Goal: Information Seeking & Learning: Learn about a topic

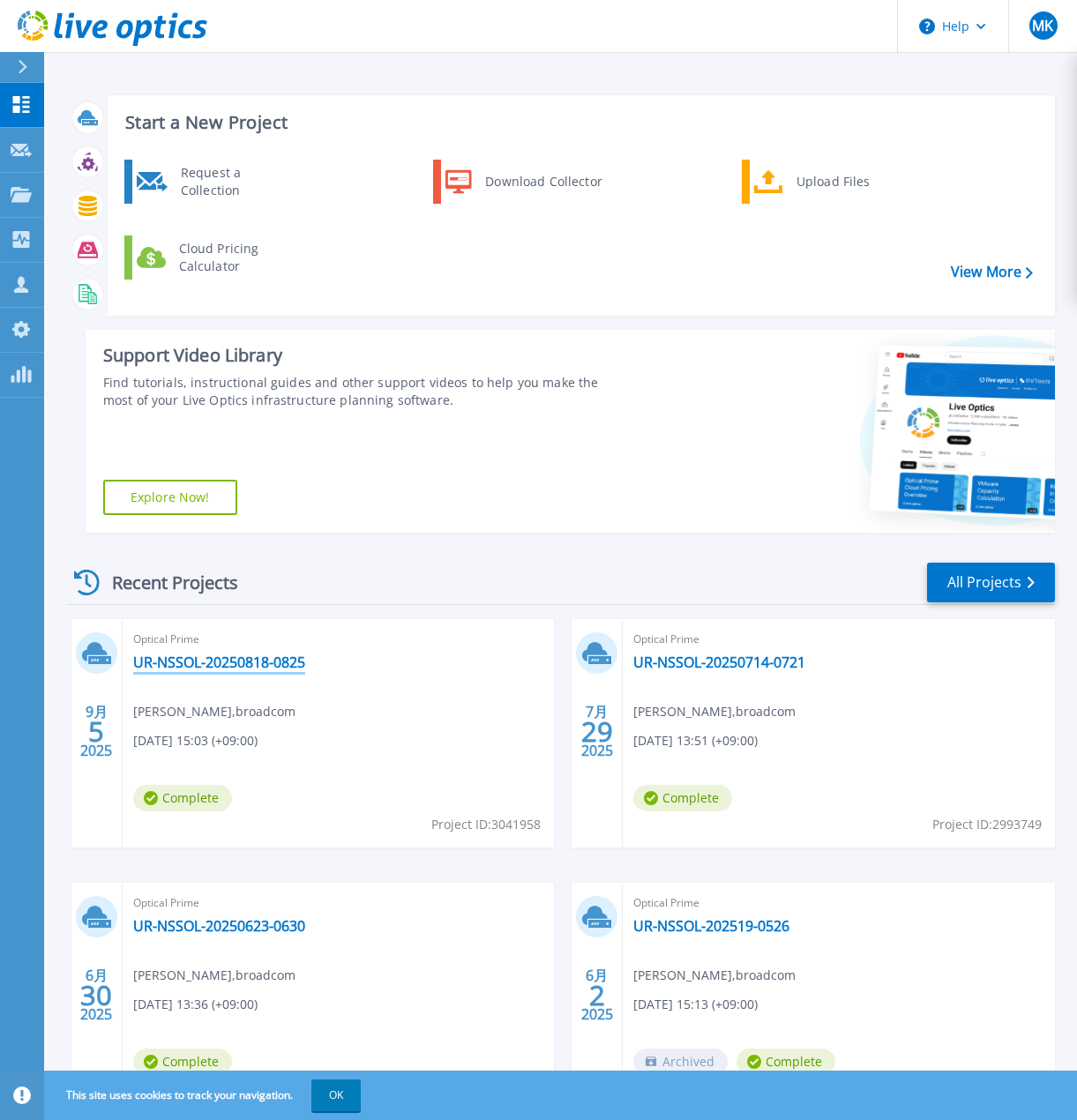
click at [272, 658] on link "UR-NSSOL-20250818-0825" at bounding box center [219, 662] width 172 height 18
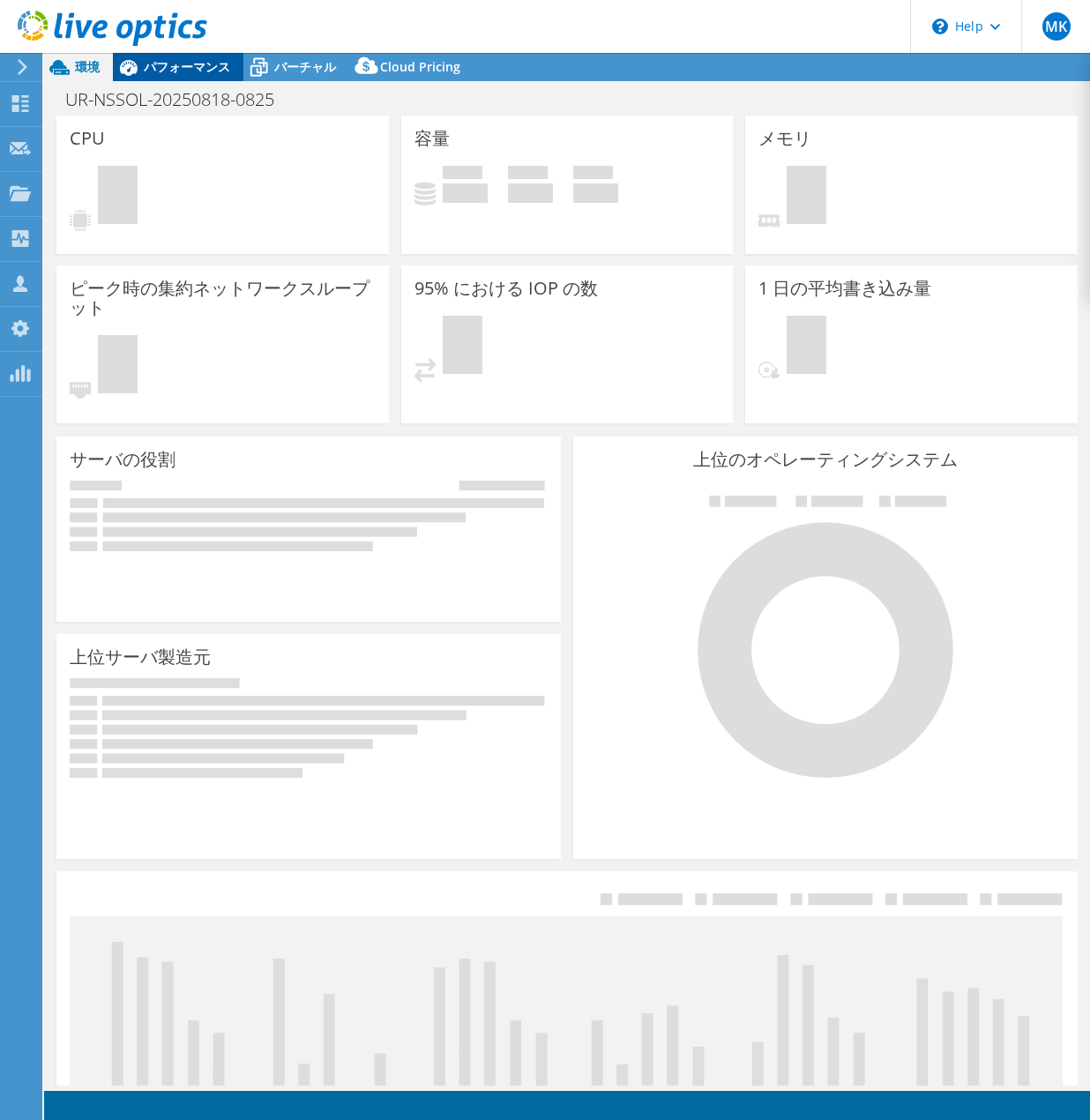
click at [170, 70] on span "パフォーマンス" at bounding box center [187, 66] width 87 height 17
select select "USD"
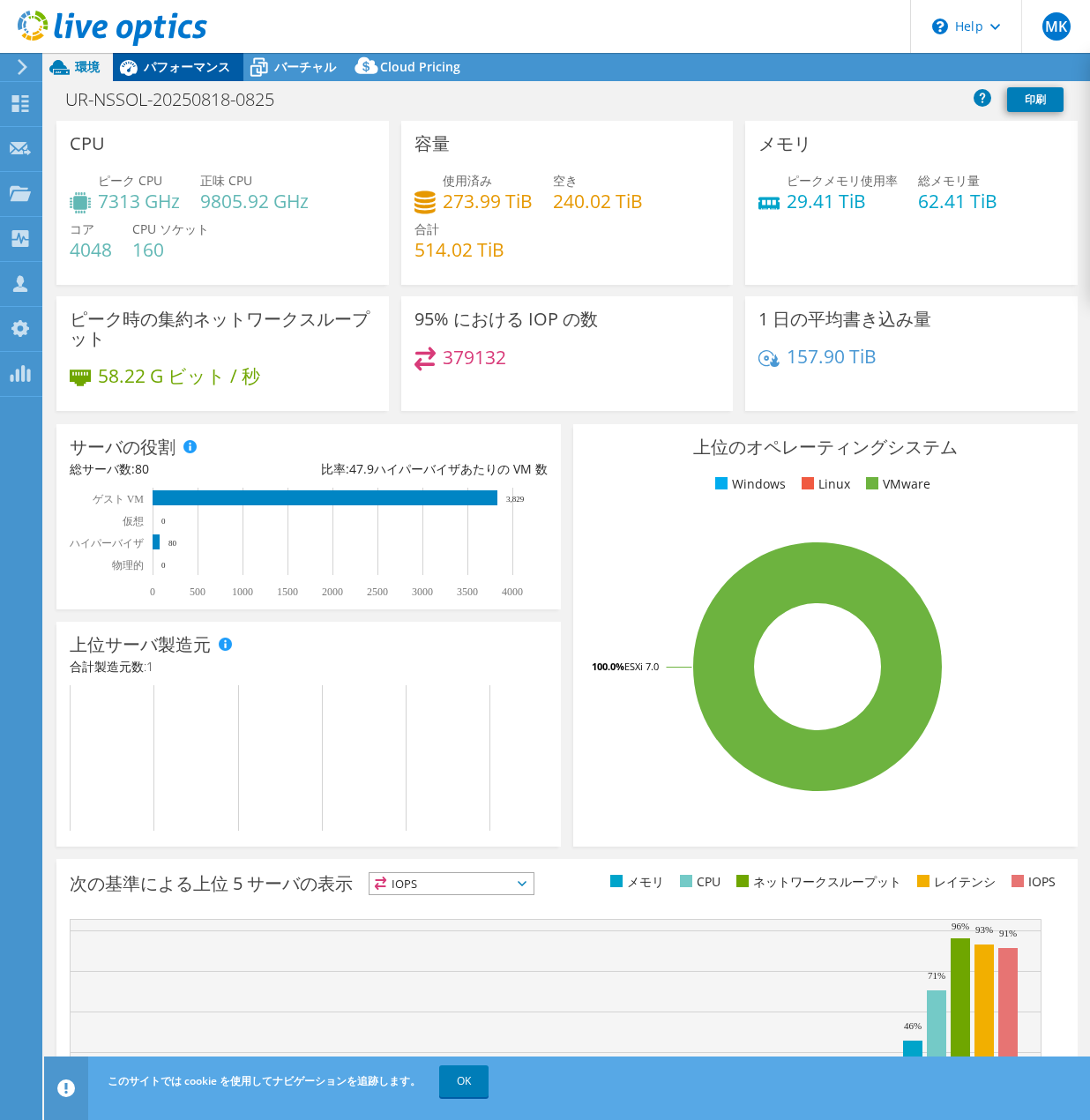
click at [189, 70] on span "パフォーマンス" at bounding box center [187, 66] width 87 height 17
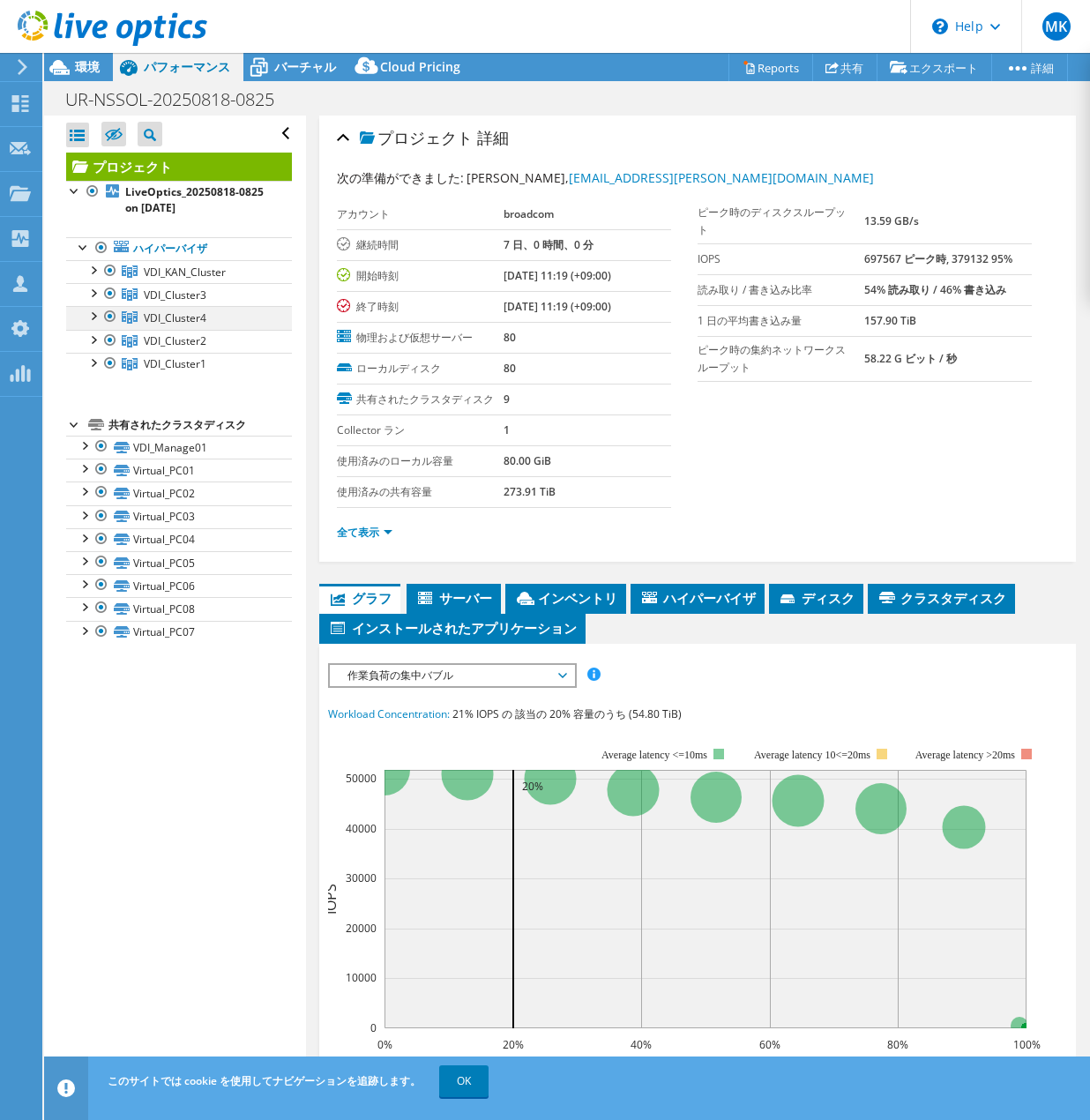
click at [88, 317] on div at bounding box center [93, 315] width 18 height 18
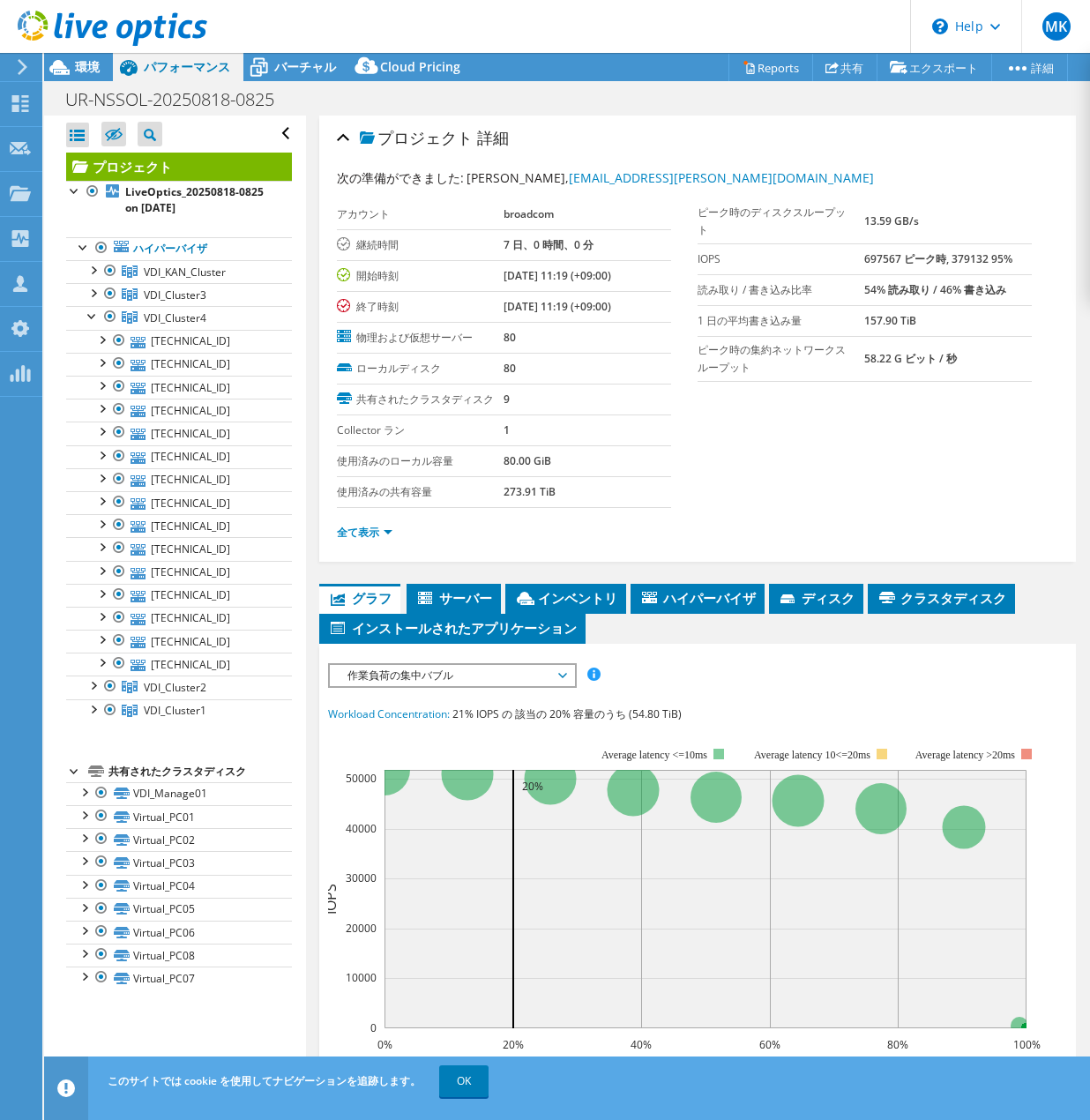
click at [447, 683] on span "作業負荷の集中バブル" at bounding box center [452, 676] width 227 height 21
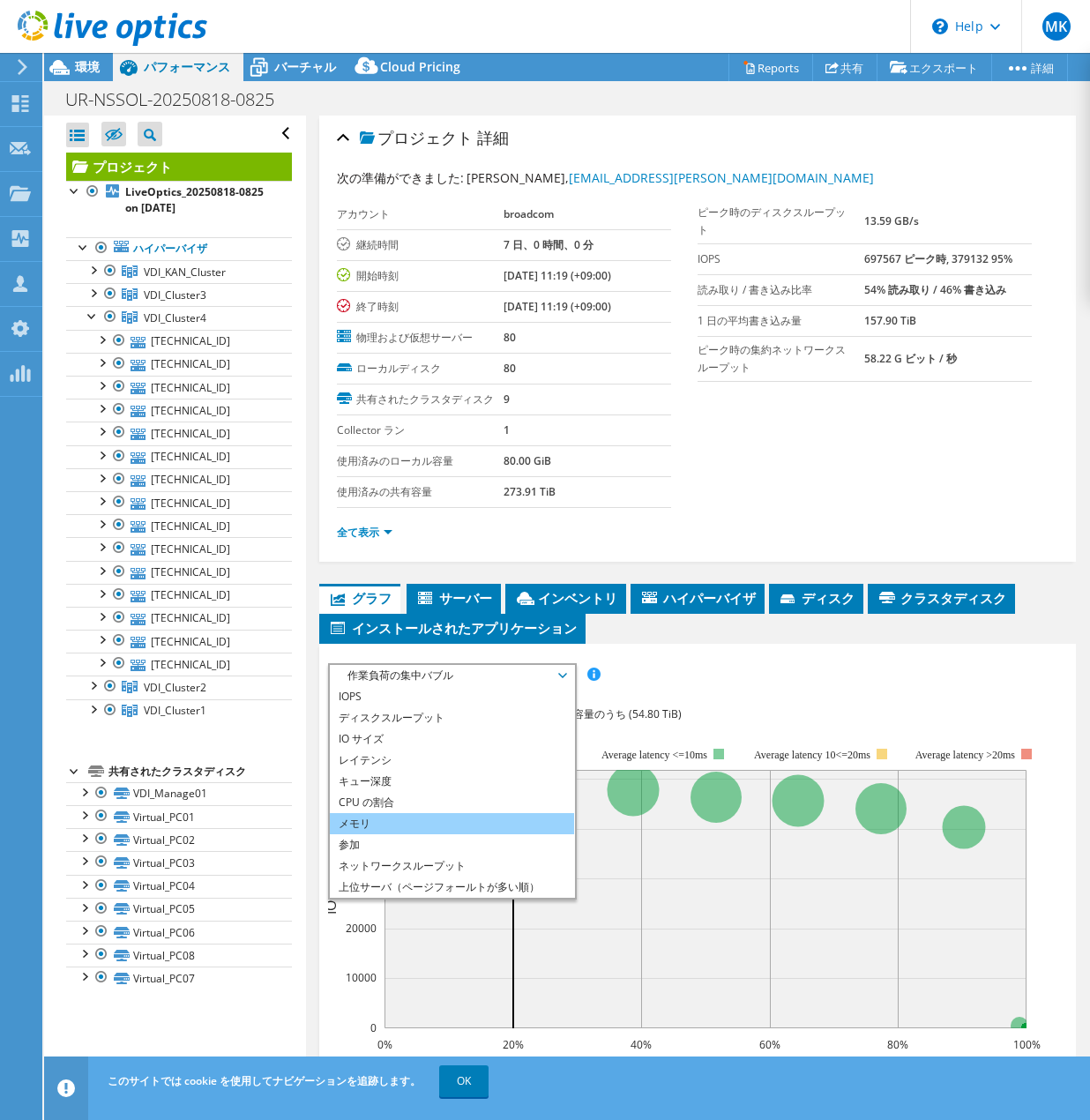
click at [411, 832] on li "メモリ" at bounding box center [452, 824] width 244 height 21
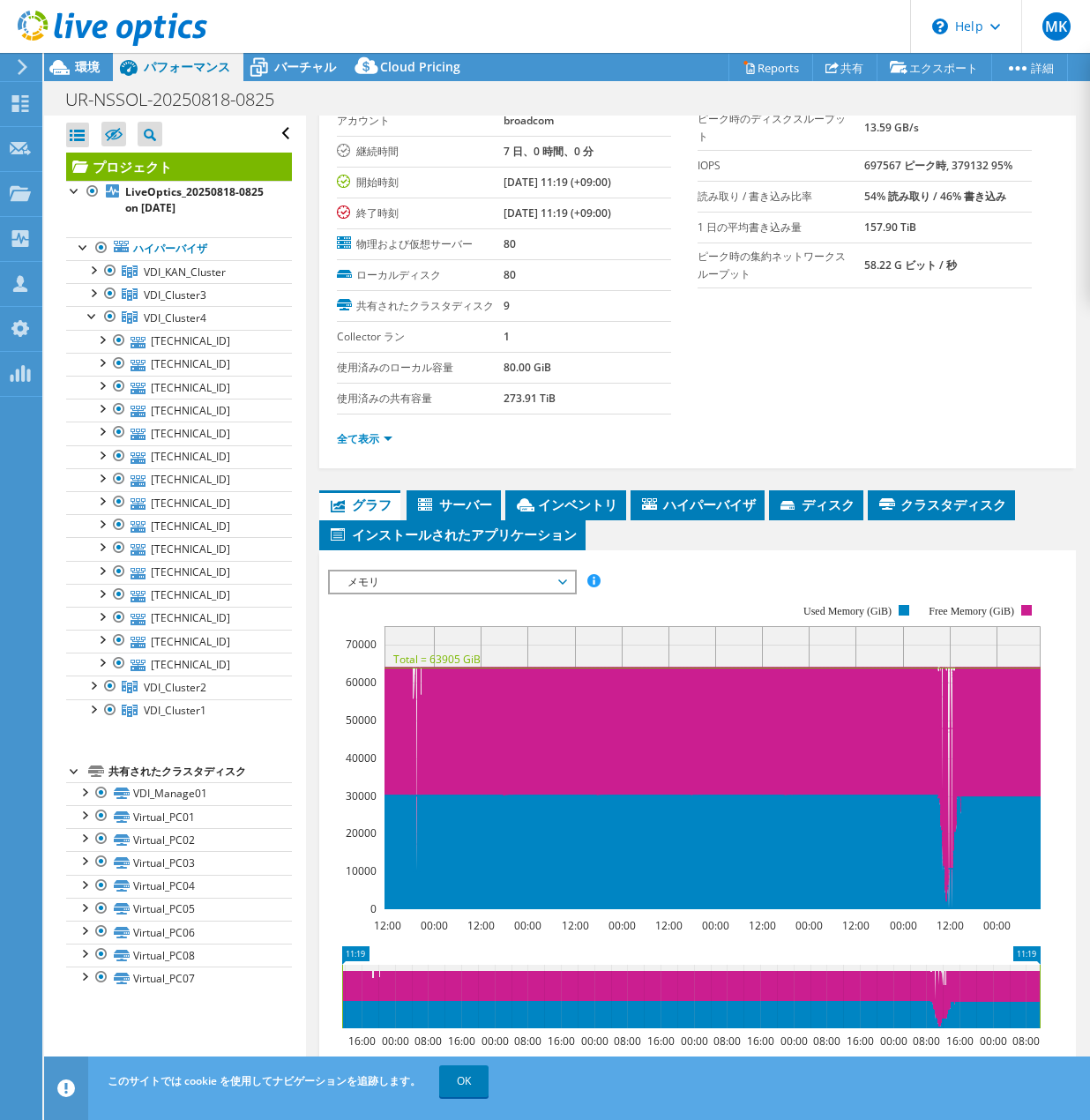
scroll to position [176, 0]
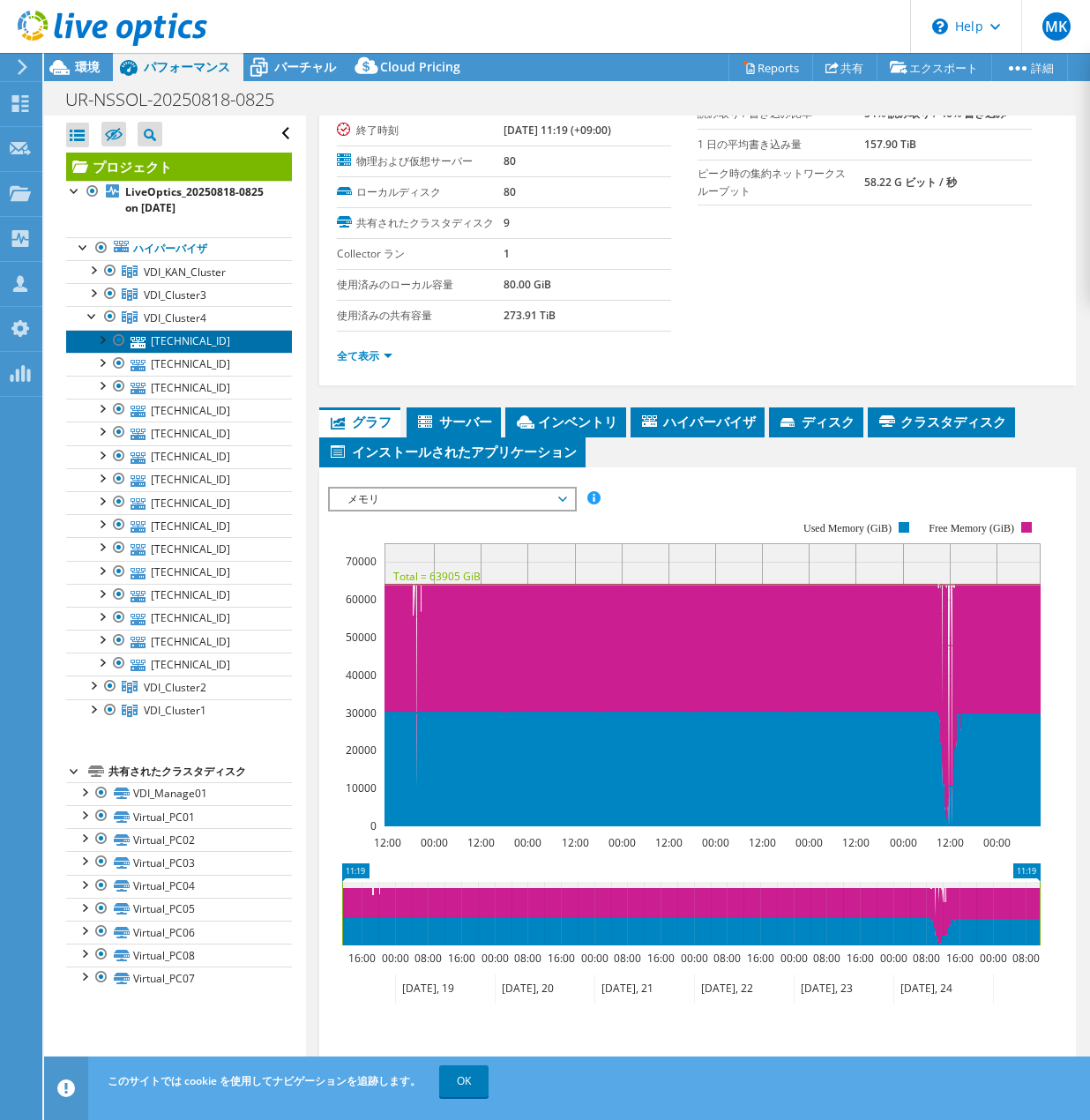
click at [224, 338] on link "[TECHNICAL_ID]" at bounding box center [179, 342] width 226 height 23
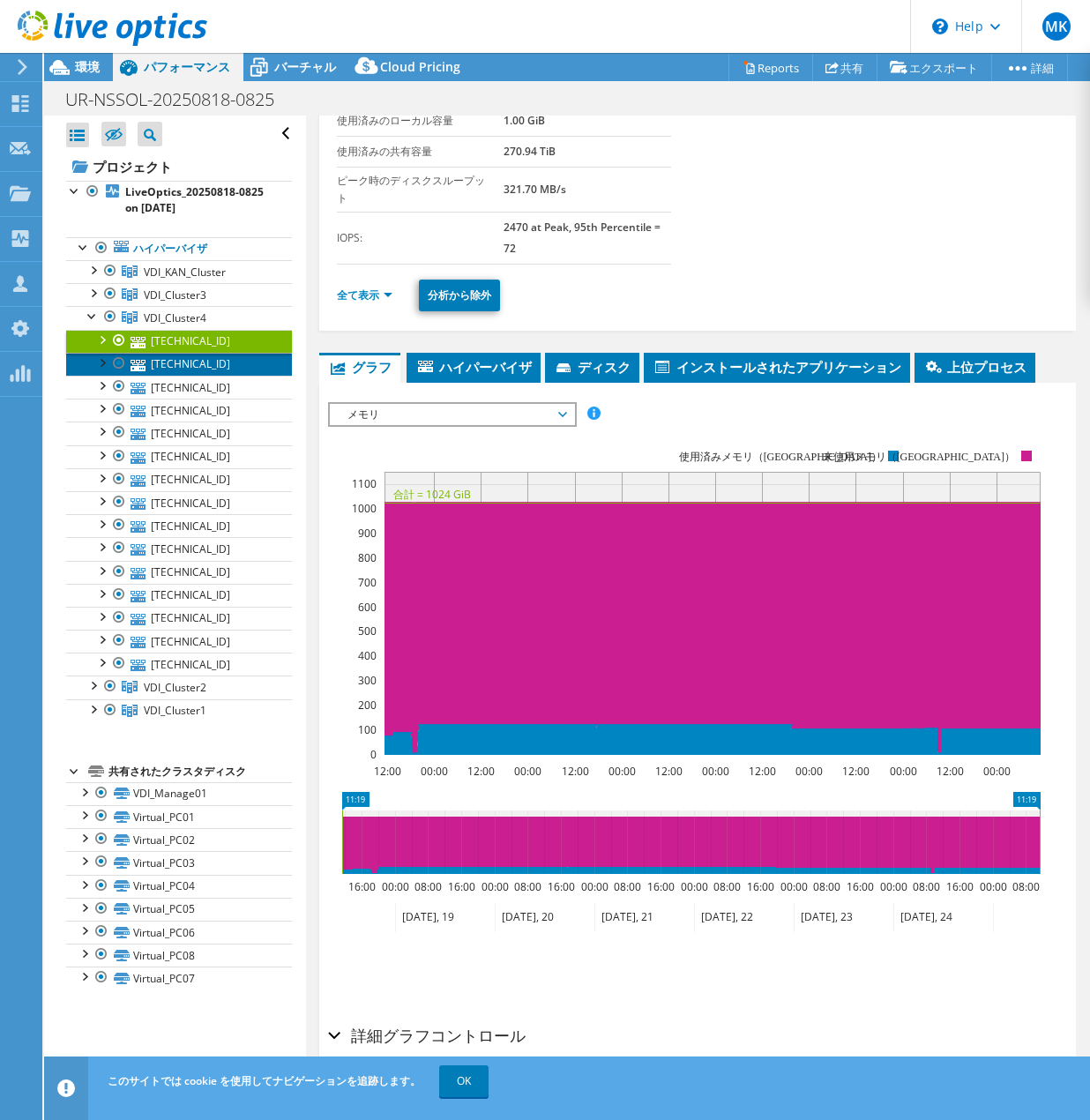
click at [219, 367] on link "[TECHNICAL_ID]" at bounding box center [179, 364] width 226 height 23
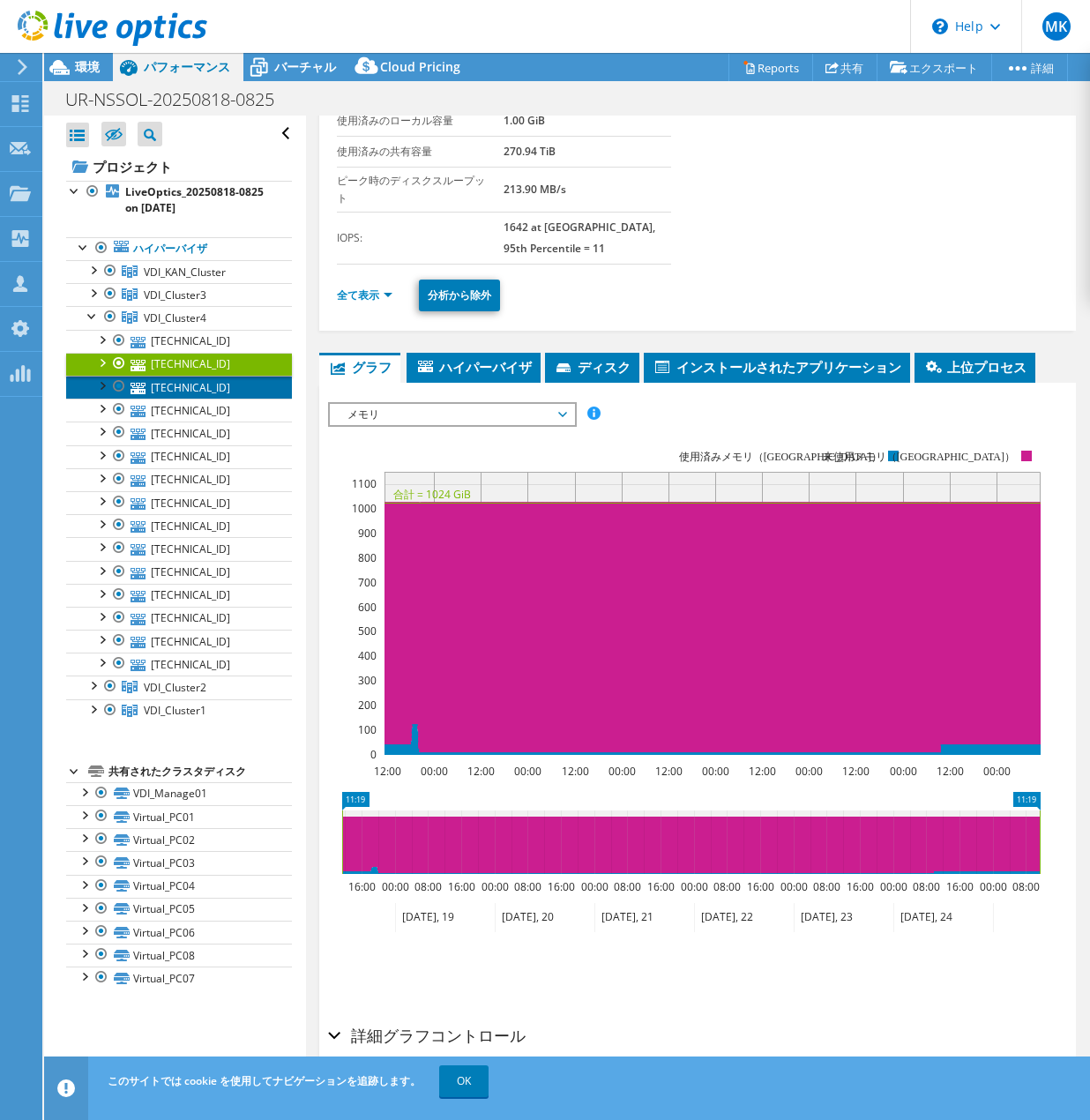
click at [208, 393] on link "[TECHNICAL_ID]" at bounding box center [179, 388] width 226 height 23
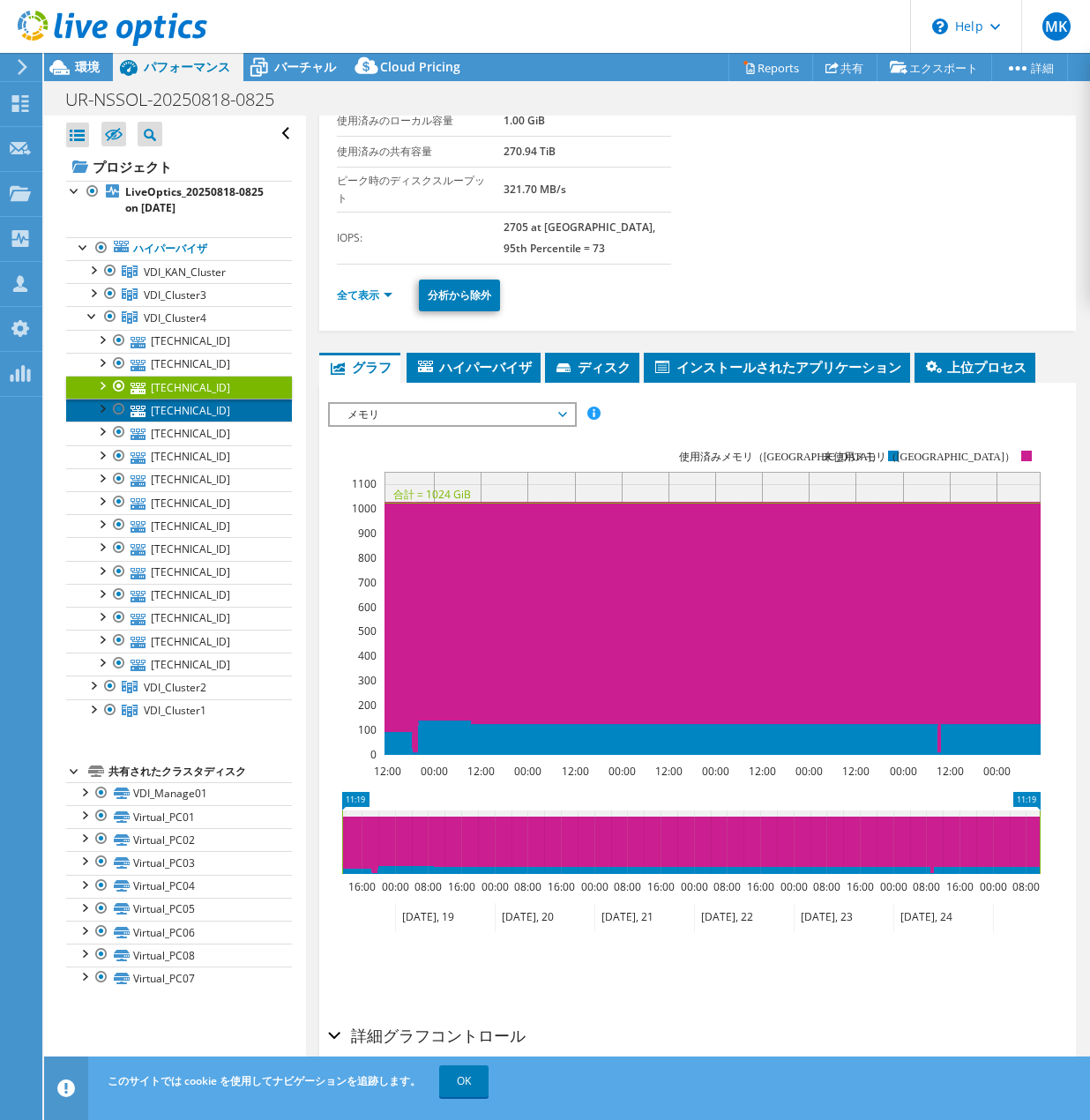
click at [191, 414] on link "[TECHNICAL_ID]" at bounding box center [179, 410] width 226 height 23
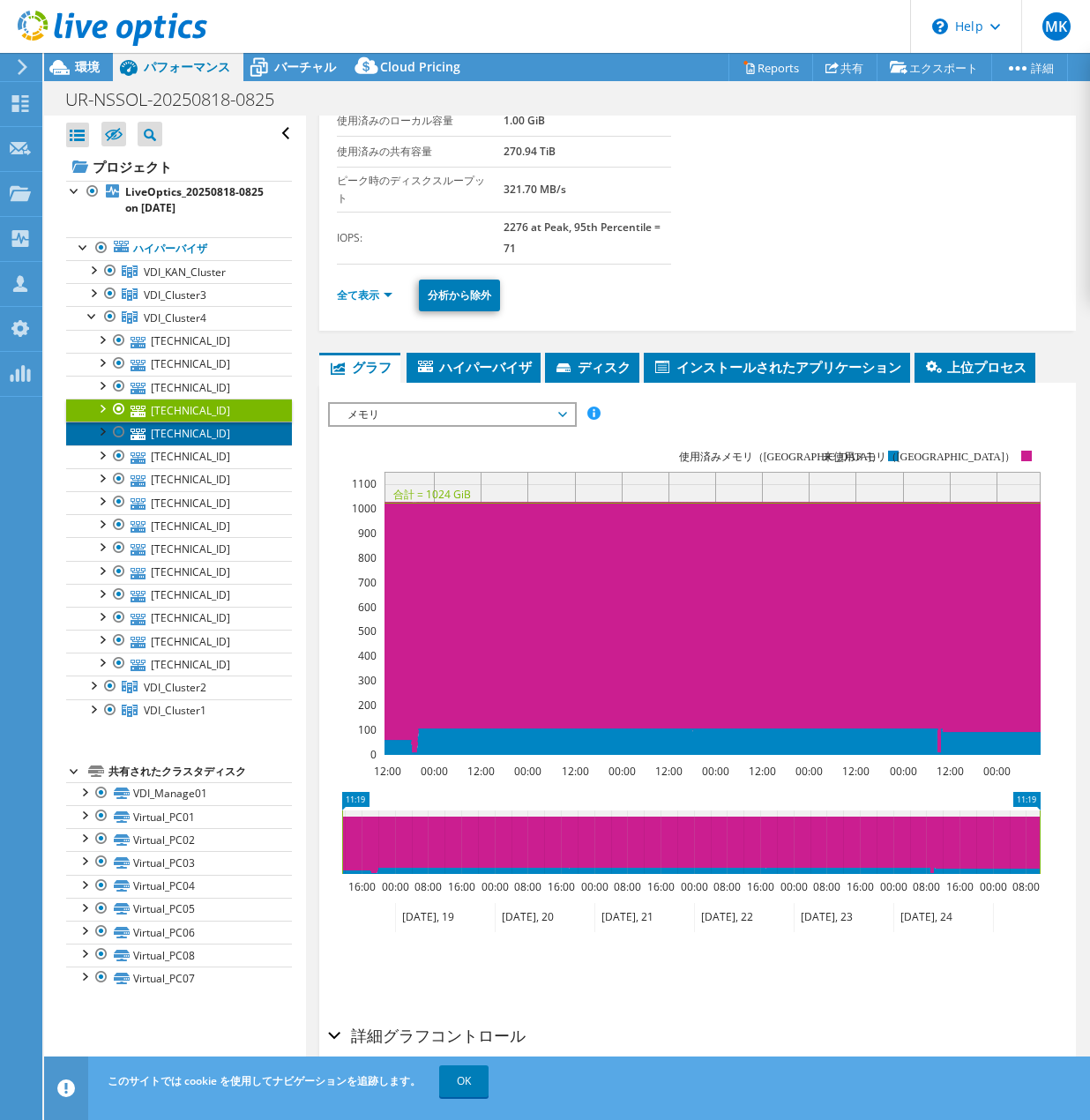
click at [196, 433] on link "[TECHNICAL_ID]" at bounding box center [179, 433] width 226 height 23
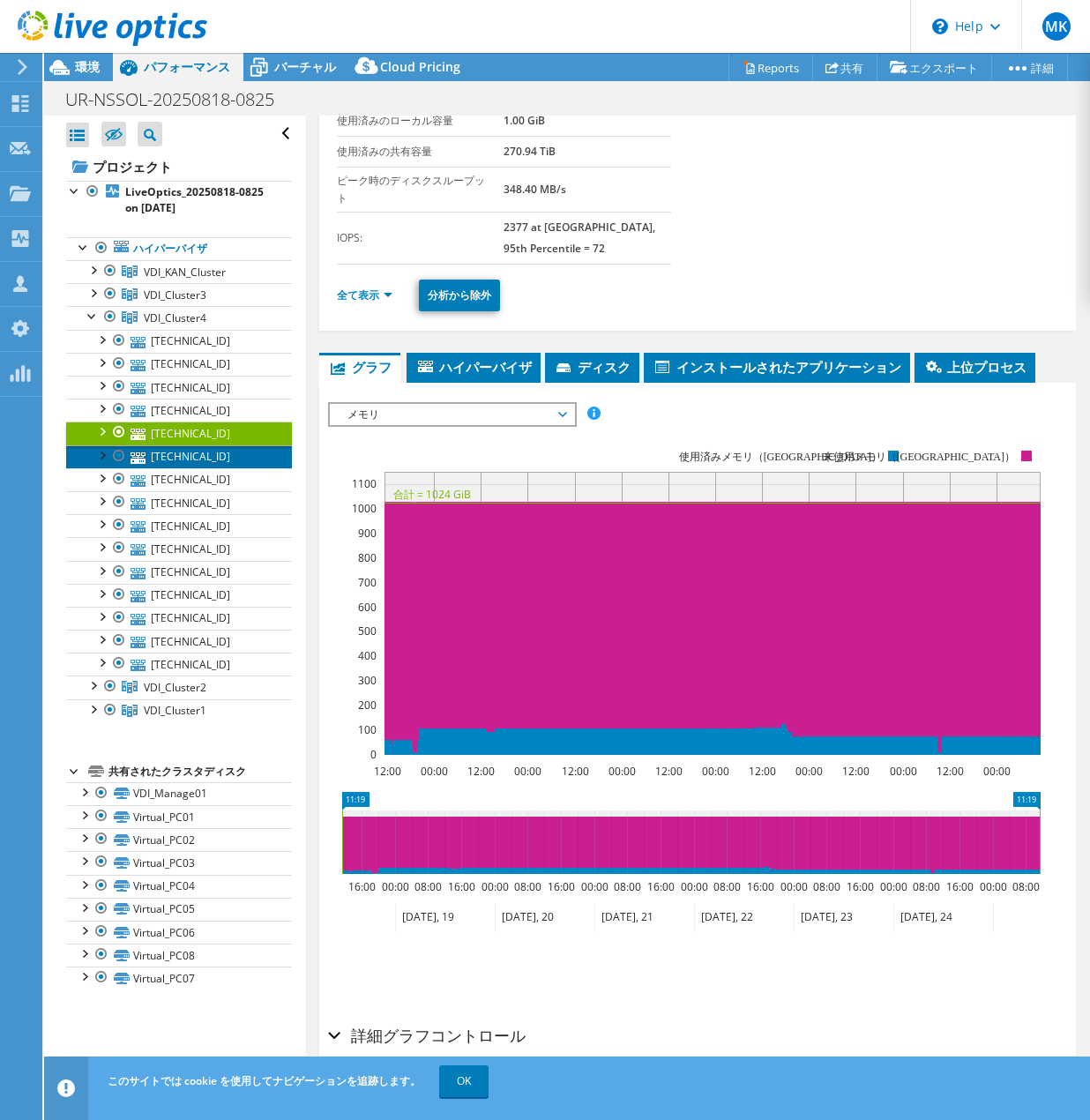
click at [212, 458] on link "[TECHNICAL_ID]" at bounding box center [179, 457] width 226 height 23
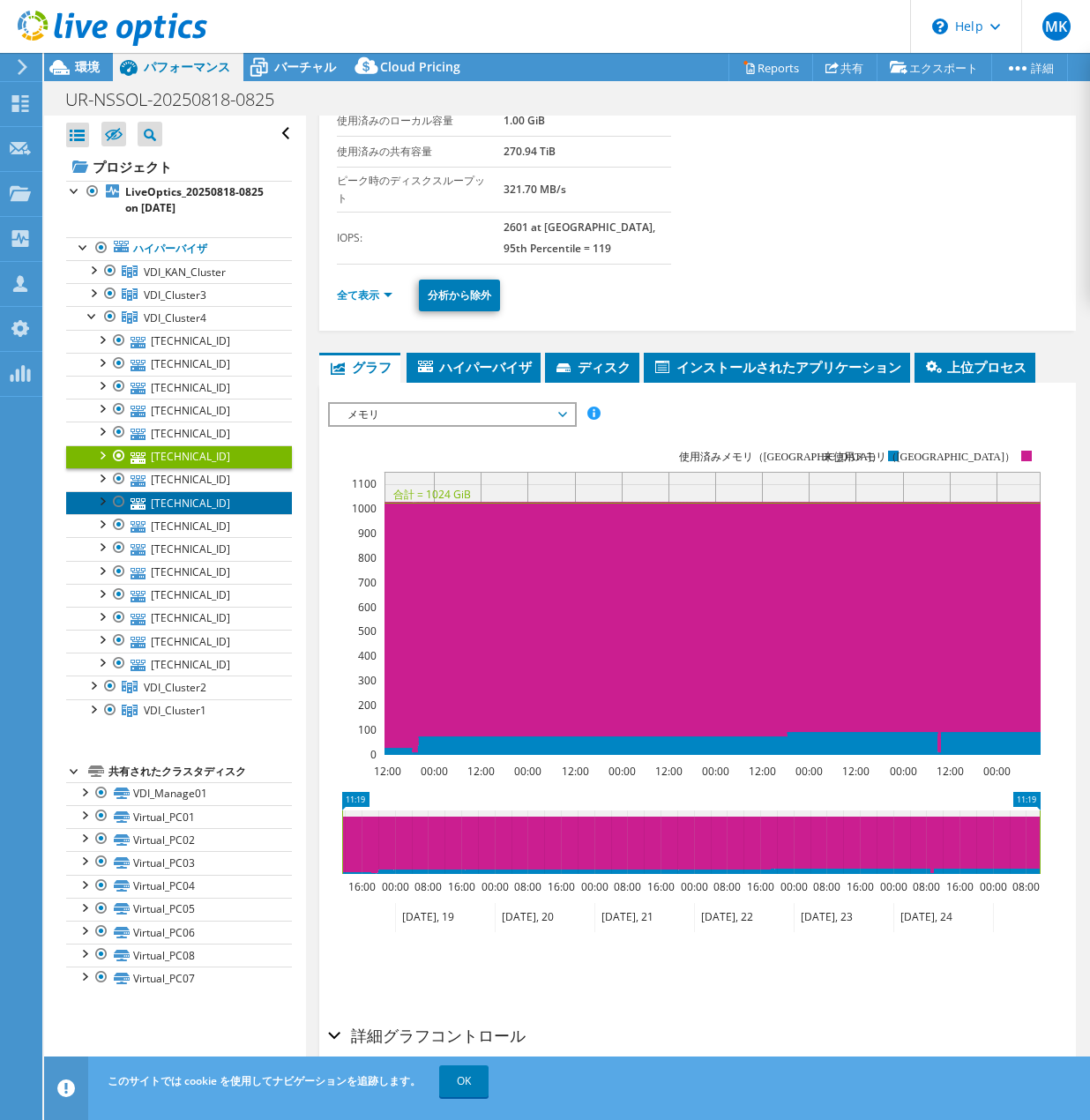
click at [204, 491] on link "[TECHNICAL_ID]" at bounding box center [179, 503] width 226 height 23
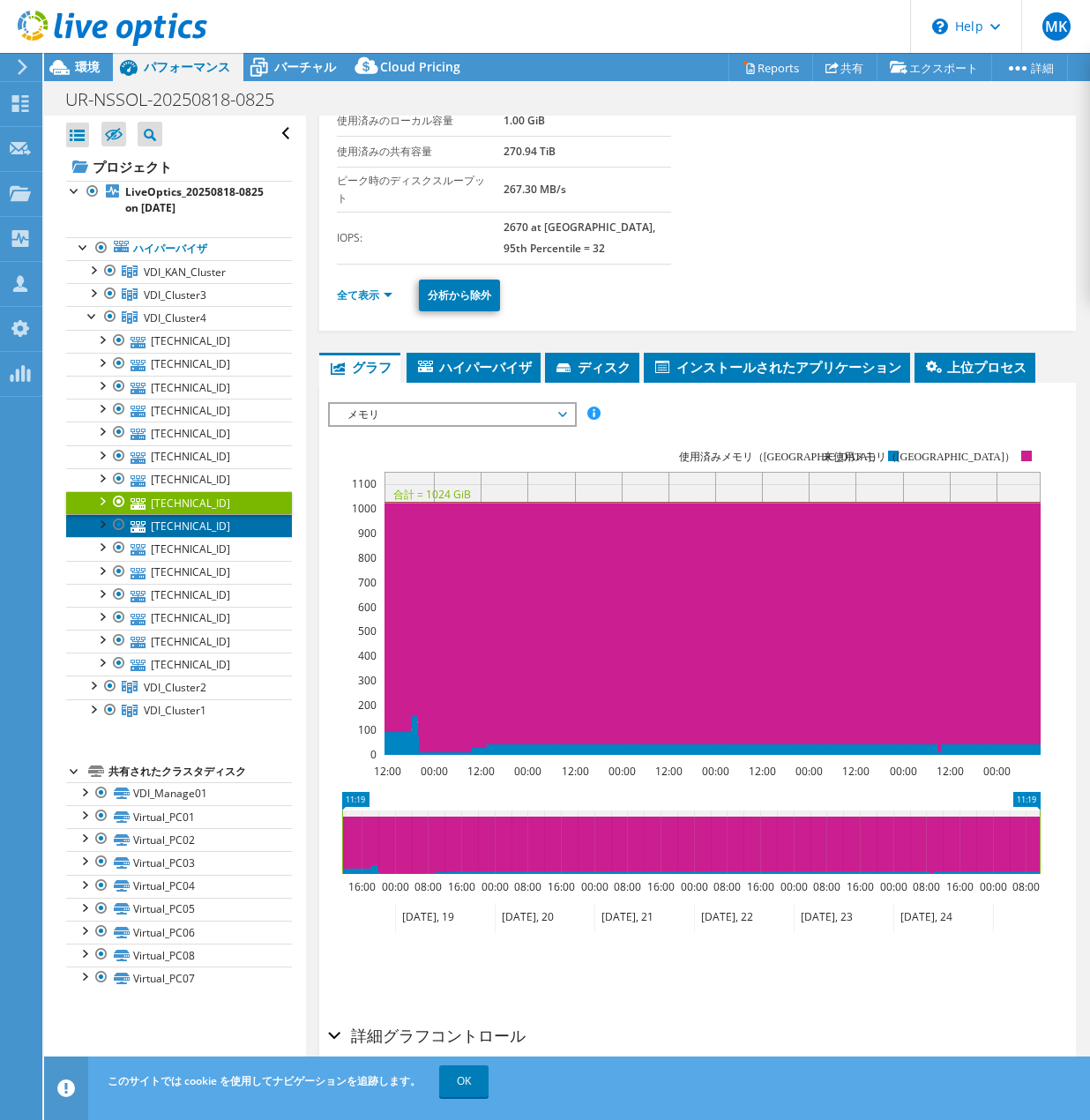
click at [223, 529] on link "[TECHNICAL_ID]" at bounding box center [179, 526] width 226 height 23
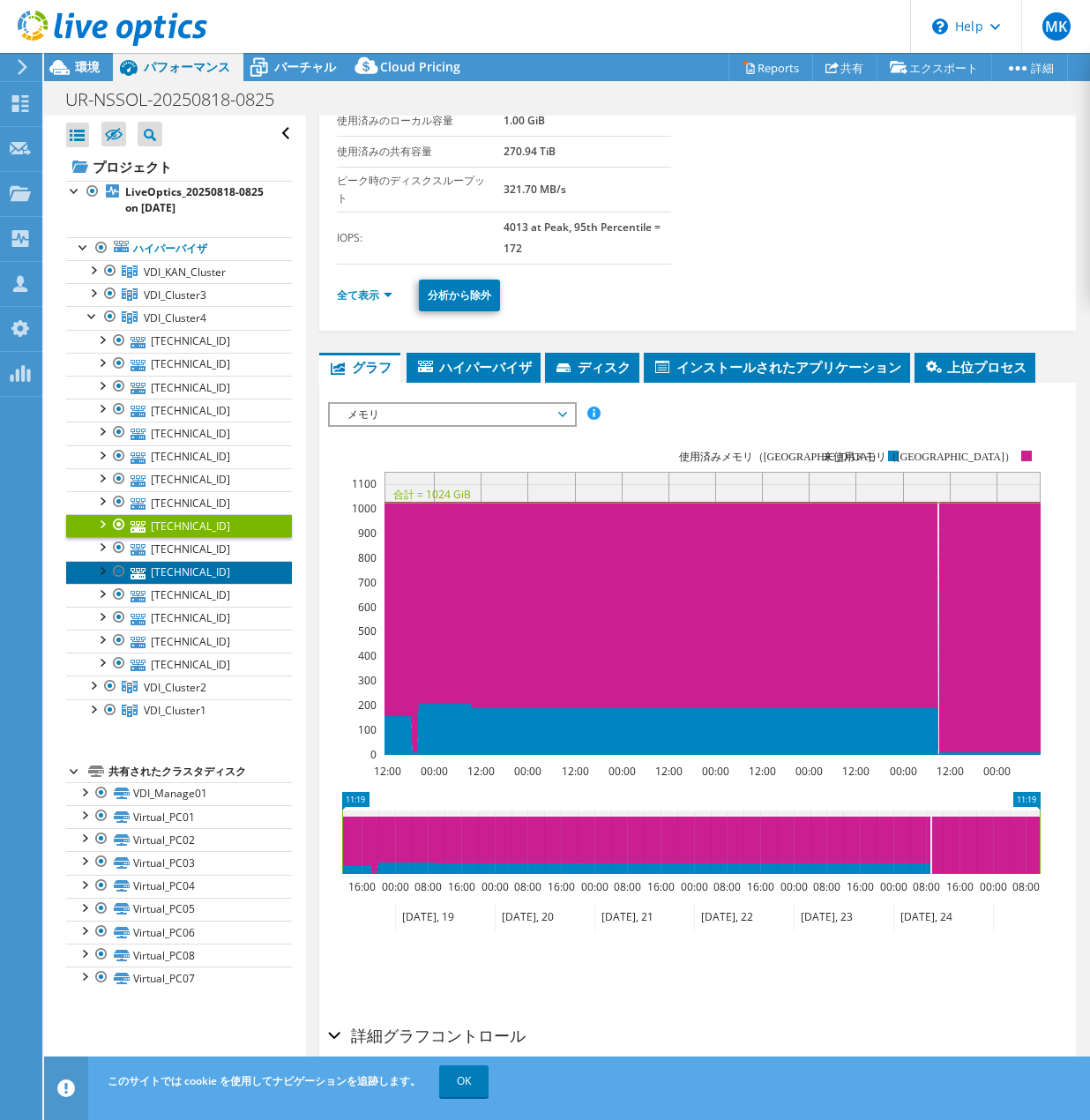
click at [210, 575] on link "[TECHNICAL_ID]" at bounding box center [179, 573] width 226 height 23
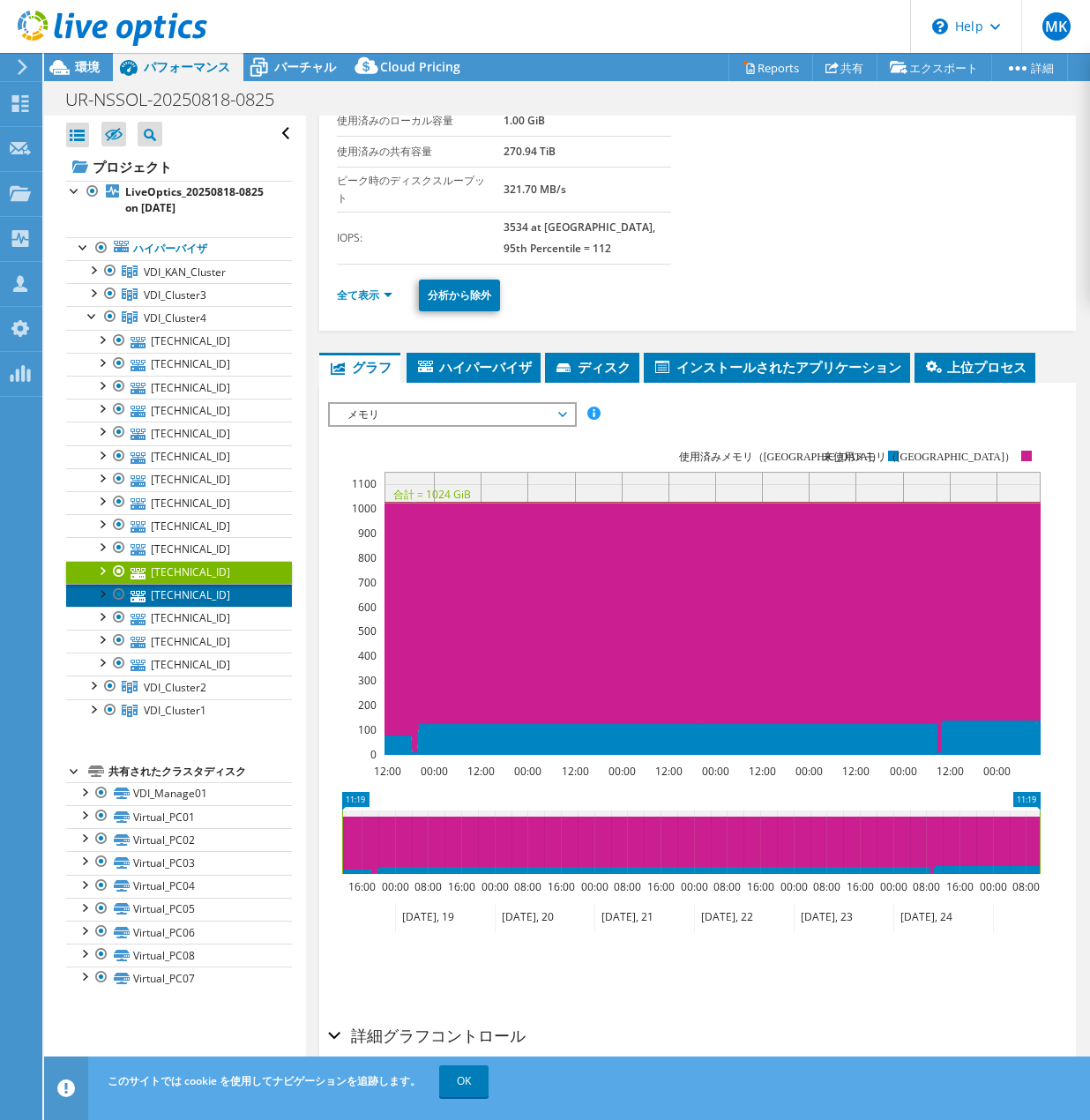
click at [214, 600] on link "[TECHNICAL_ID]" at bounding box center [179, 596] width 226 height 23
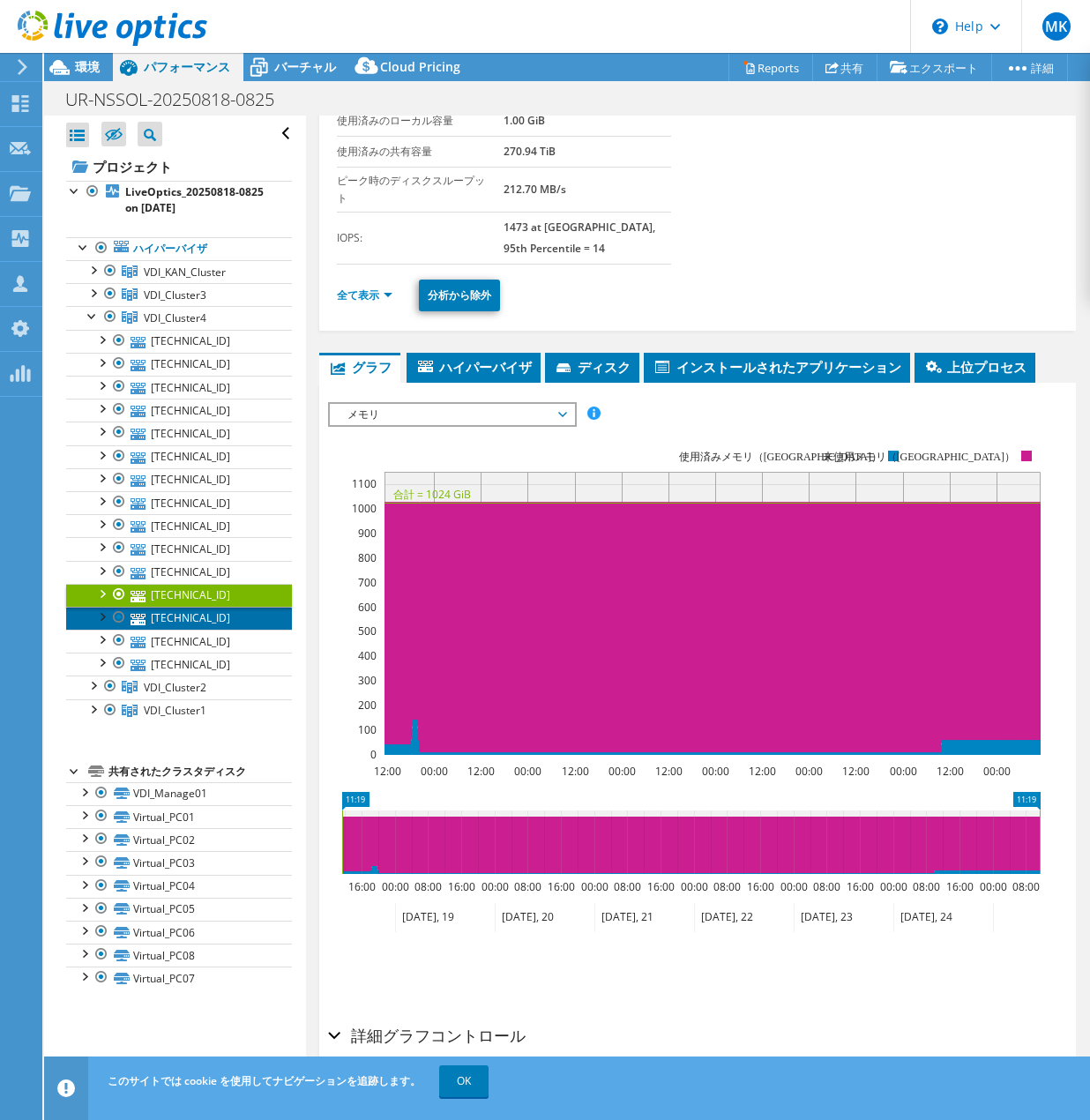
click at [211, 621] on link "[TECHNICAL_ID]" at bounding box center [179, 618] width 226 height 23
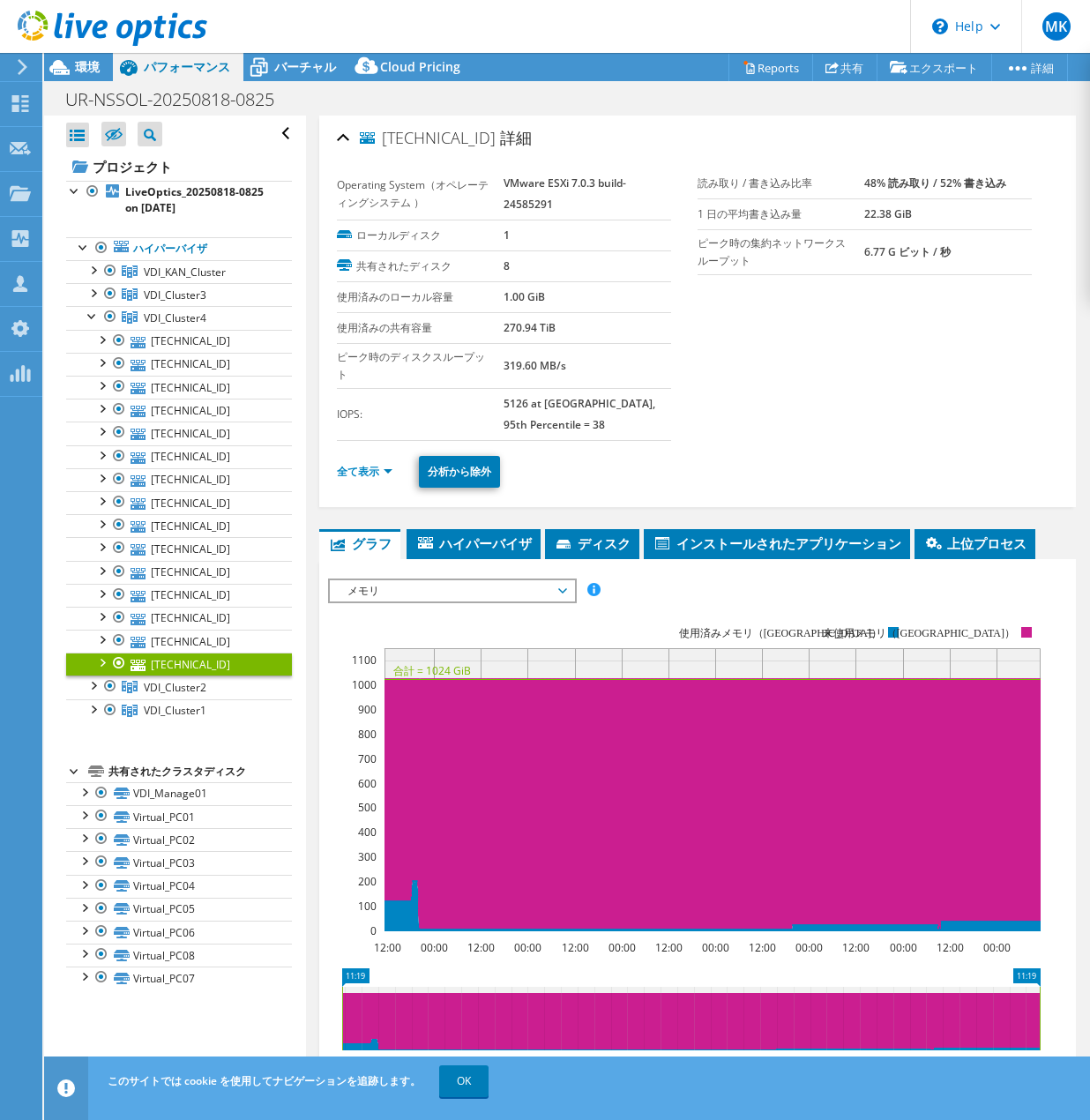
select select "USD"
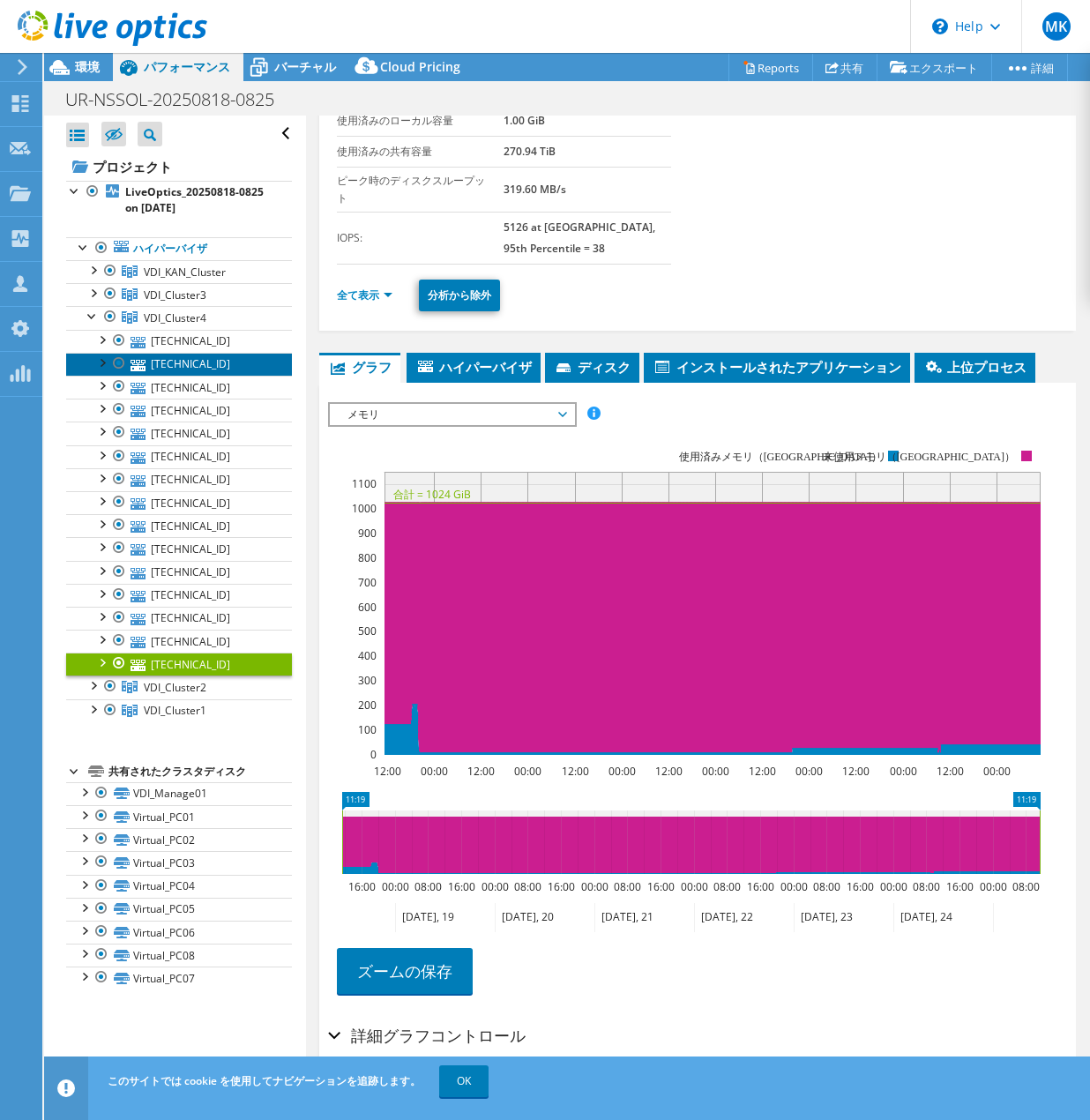
click at [233, 371] on link "[TECHNICAL_ID]" at bounding box center [179, 364] width 226 height 23
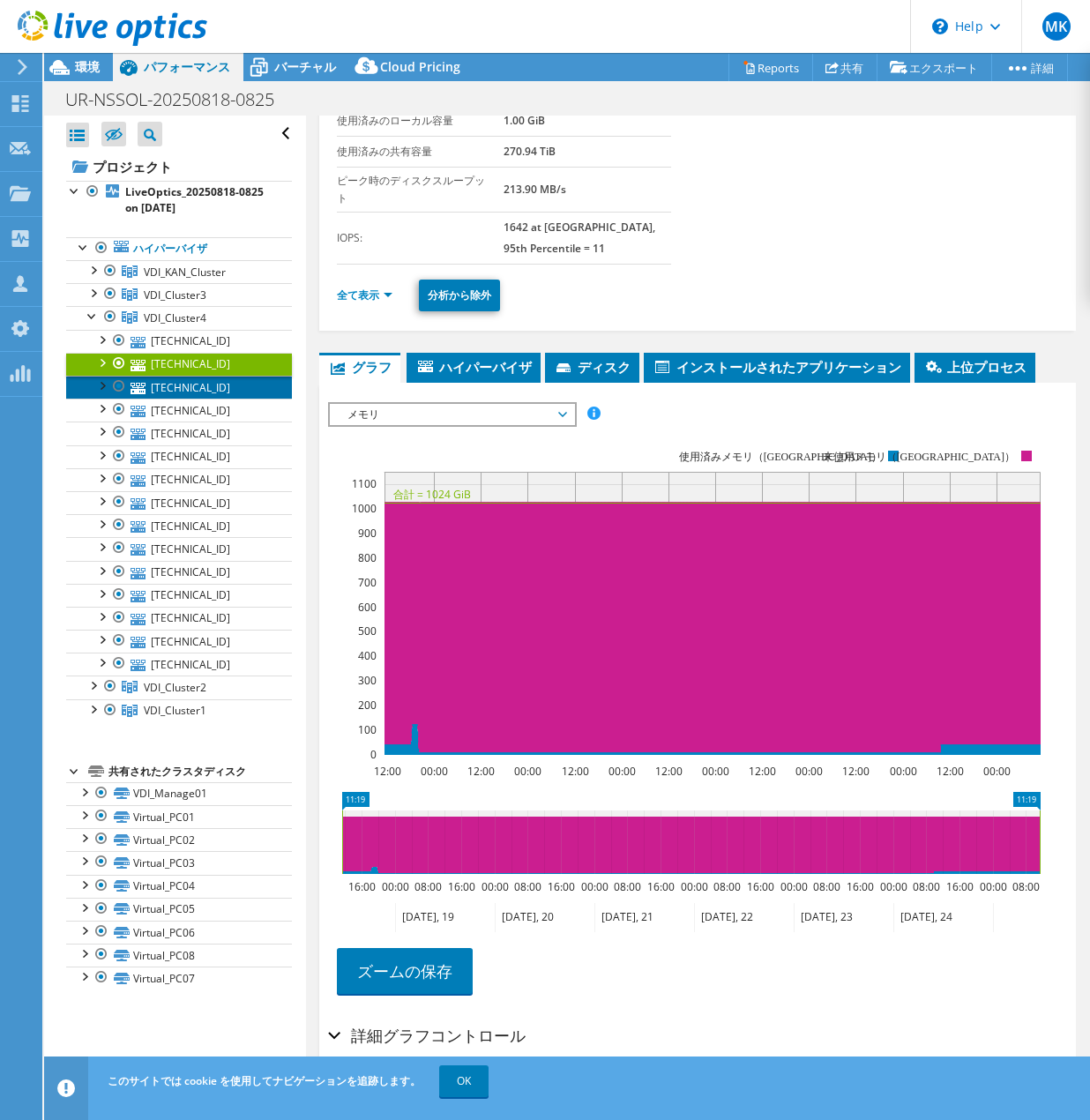
click at [235, 390] on link "[TECHNICAL_ID]" at bounding box center [179, 388] width 226 height 23
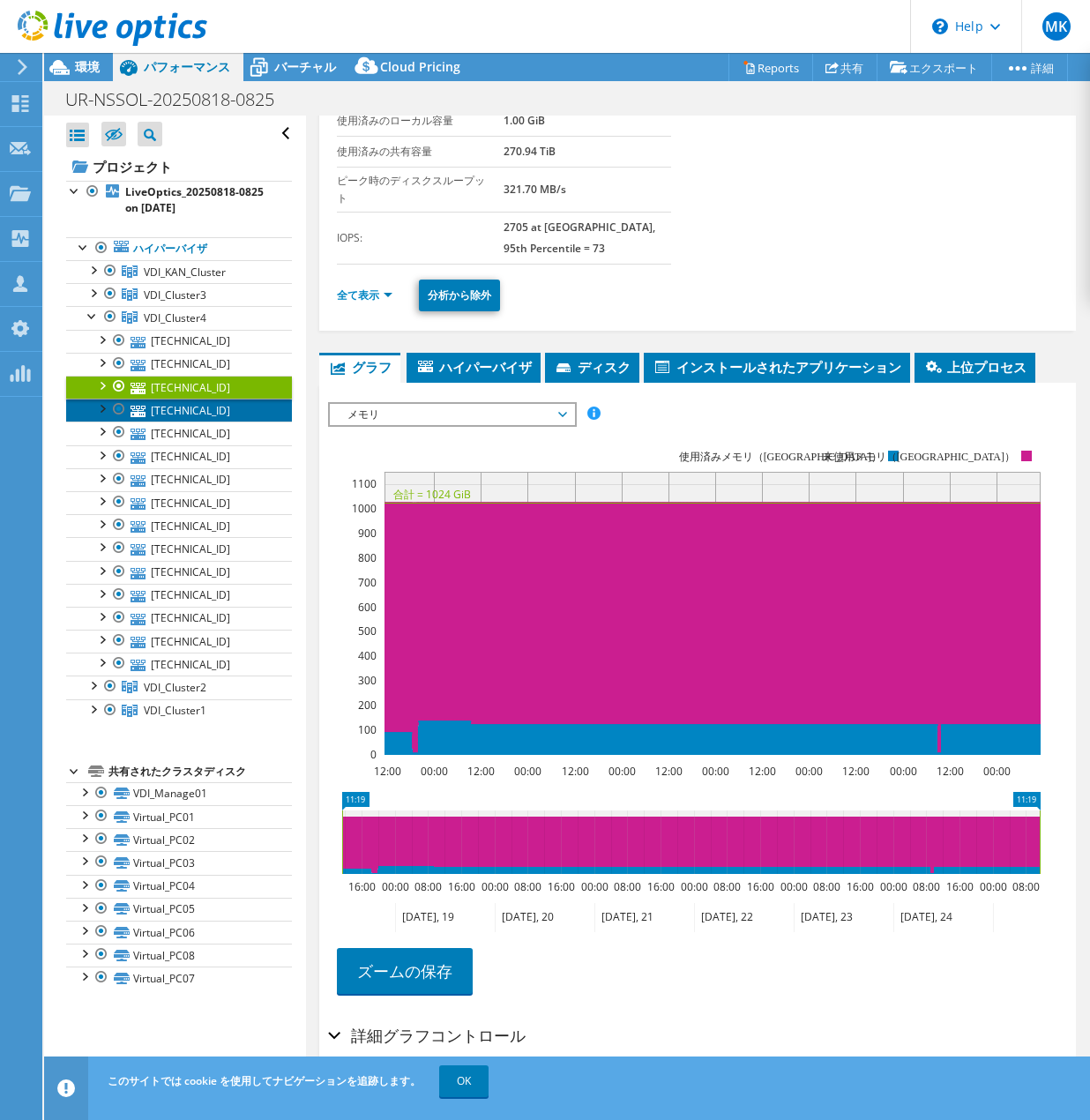
click at [229, 410] on link "[TECHNICAL_ID]" at bounding box center [179, 410] width 226 height 23
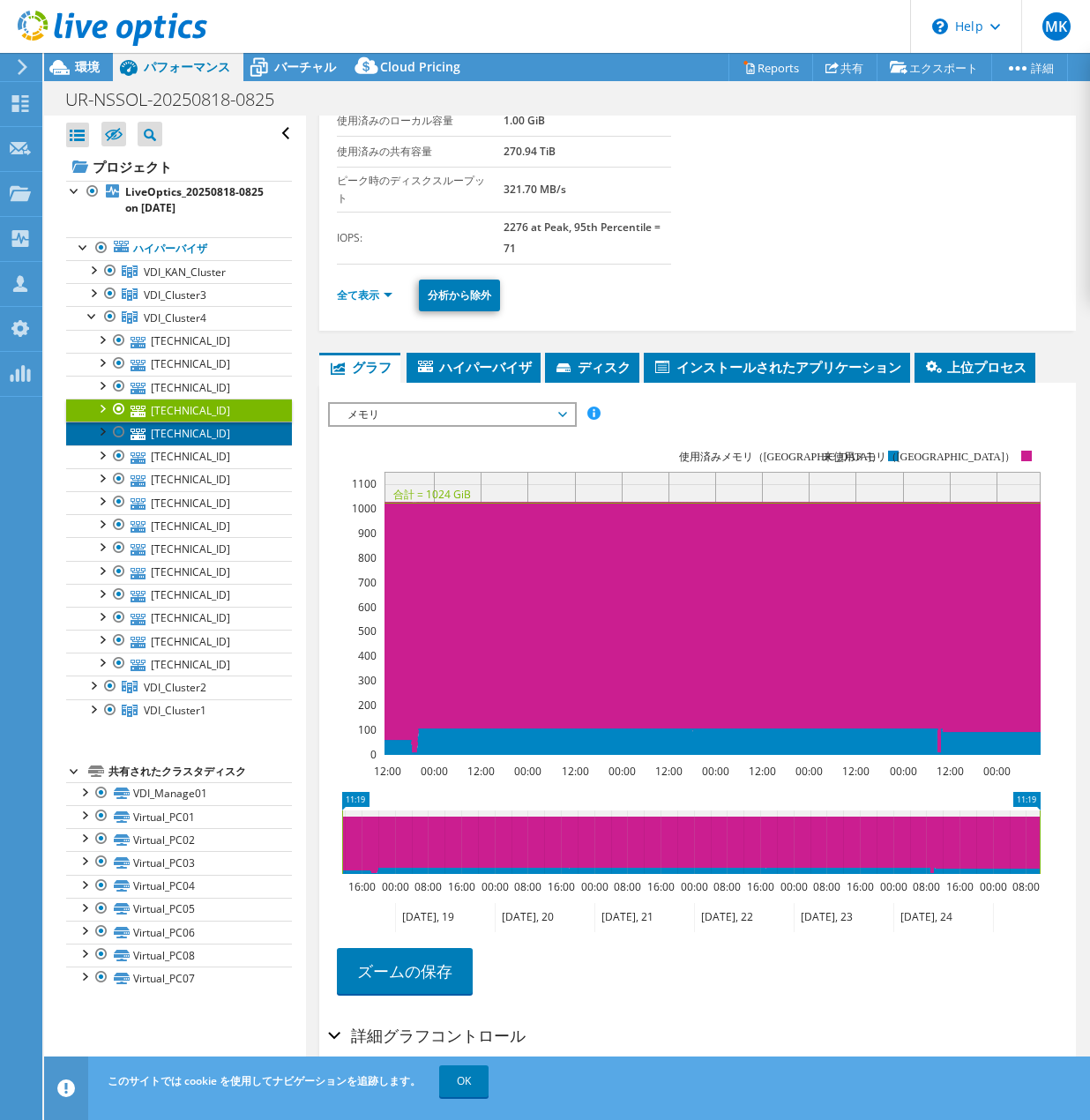
click at [222, 429] on link "[TECHNICAL_ID]" at bounding box center [179, 433] width 226 height 23
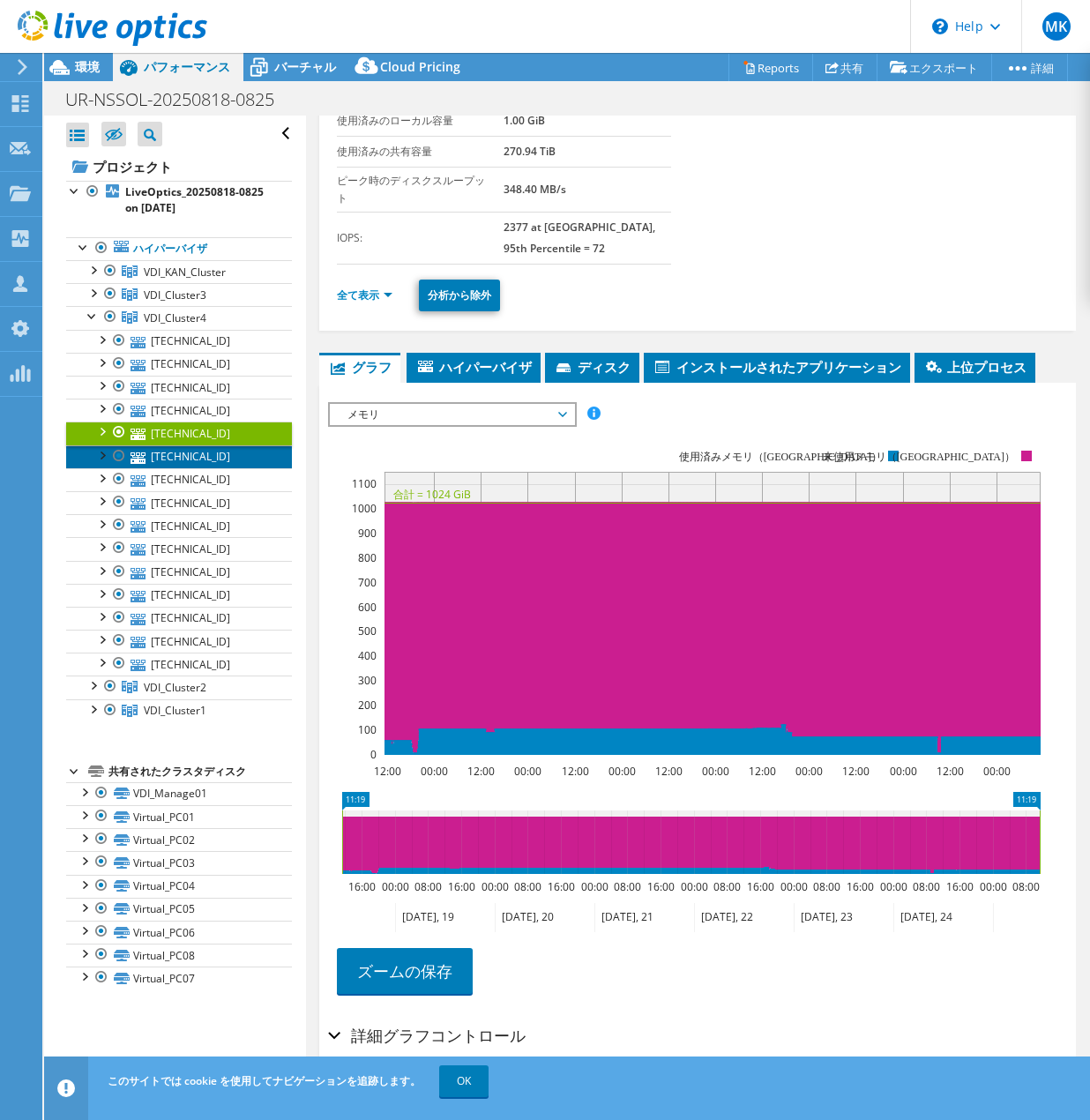
click at [223, 463] on link "[TECHNICAL_ID]" at bounding box center [179, 457] width 226 height 23
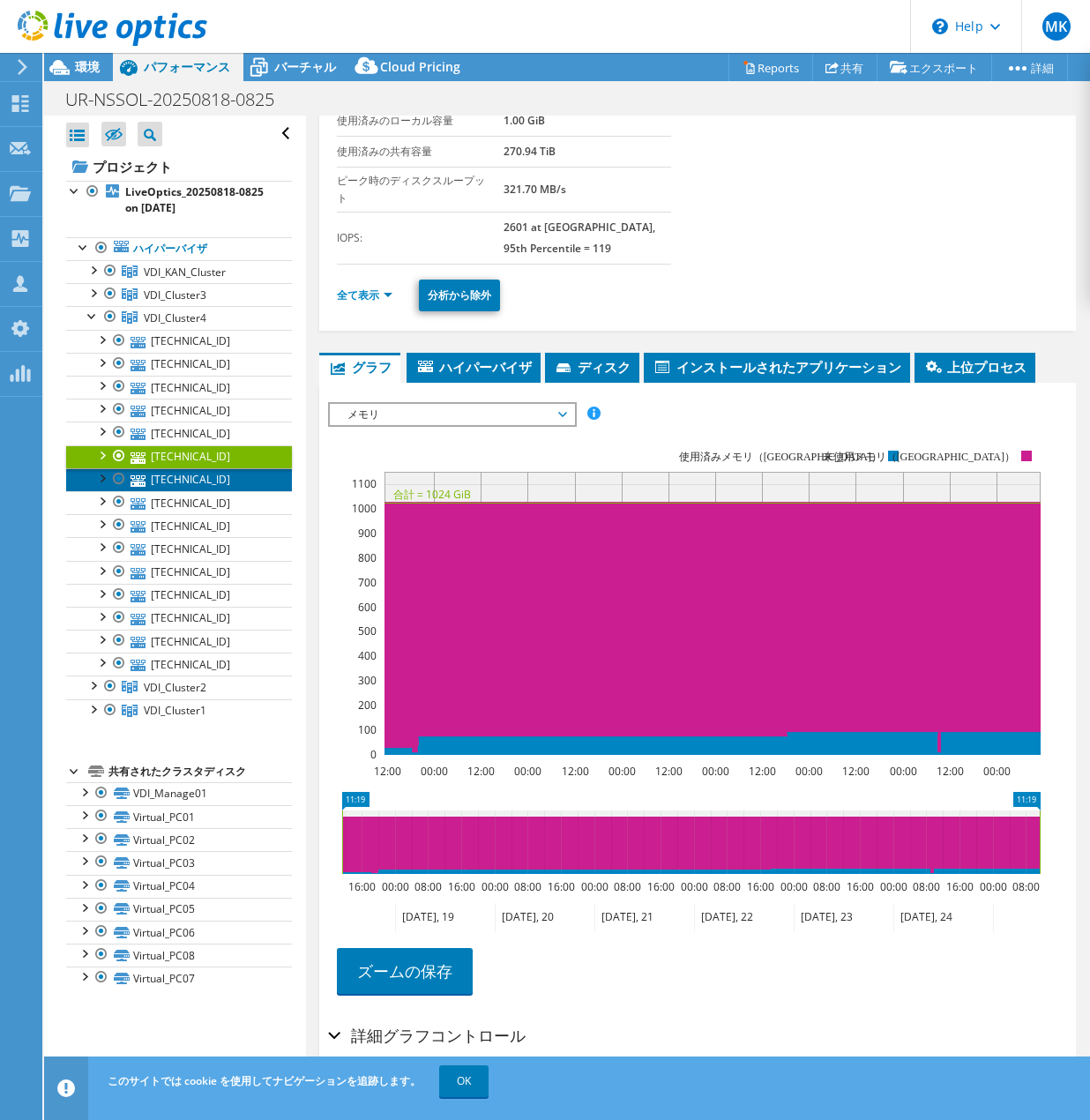
click at [224, 479] on link "[TECHNICAL_ID]" at bounding box center [179, 480] width 226 height 23
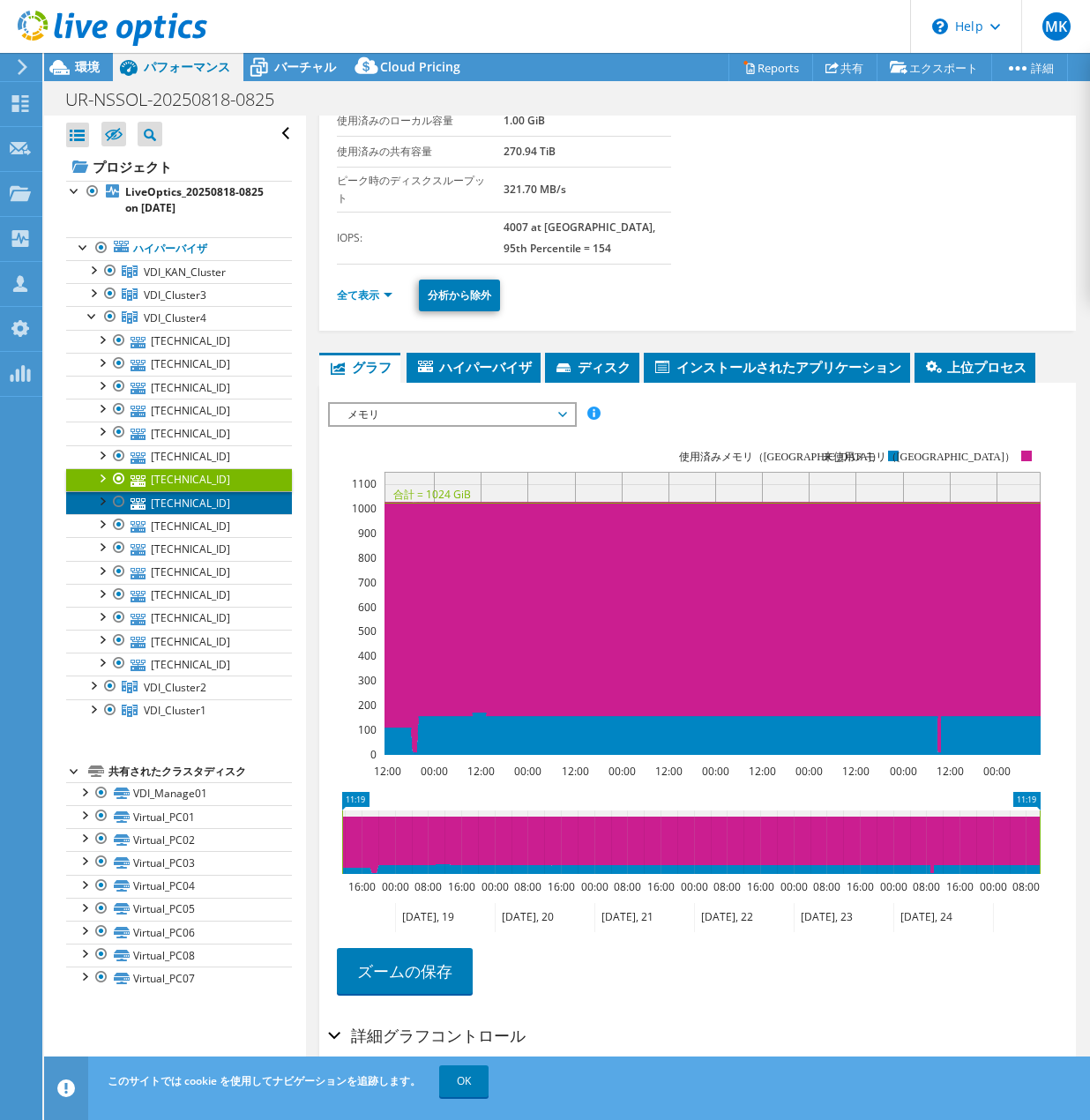
click at [233, 501] on link "[TECHNICAL_ID]" at bounding box center [179, 503] width 226 height 23
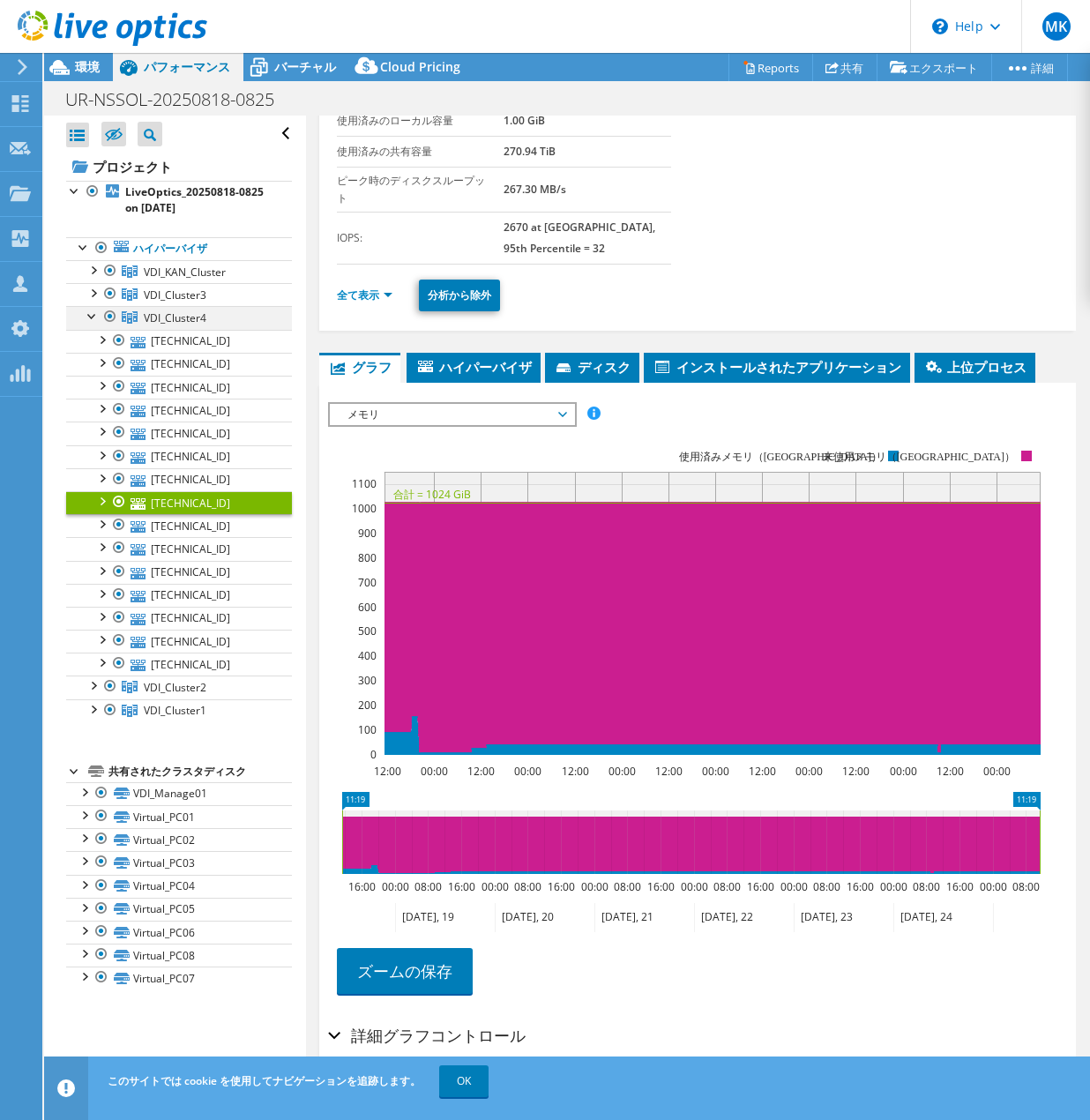
click at [95, 316] on div at bounding box center [93, 315] width 18 height 18
